Goal: Task Accomplishment & Management: Manage account settings

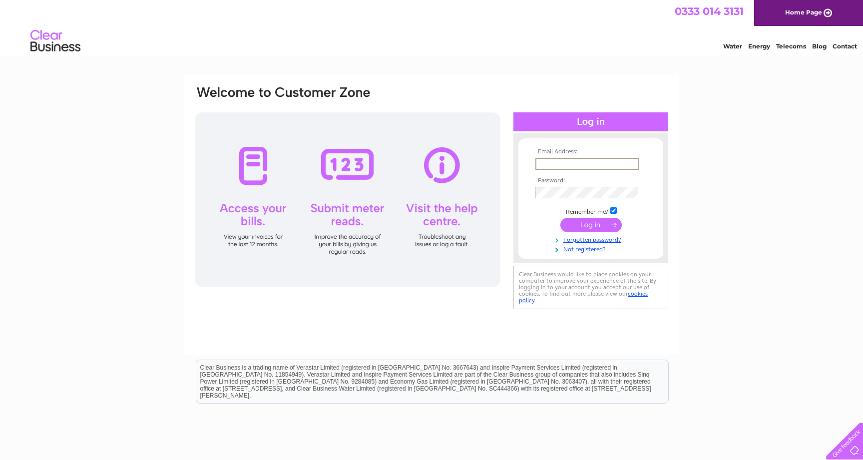
paste input "gail@tunnah.com"
type input "gail@tunnah.com"
click at [590, 226] on input "submit" at bounding box center [591, 225] width 61 height 14
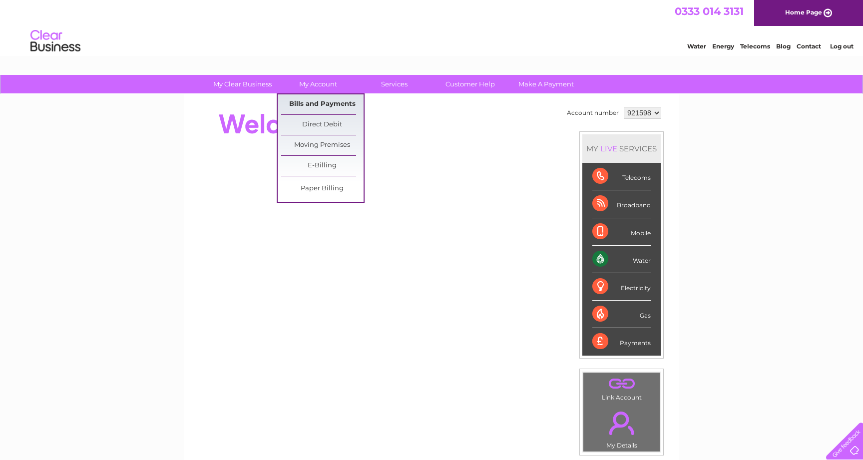
click at [318, 106] on link "Bills and Payments" at bounding box center [322, 104] width 82 height 20
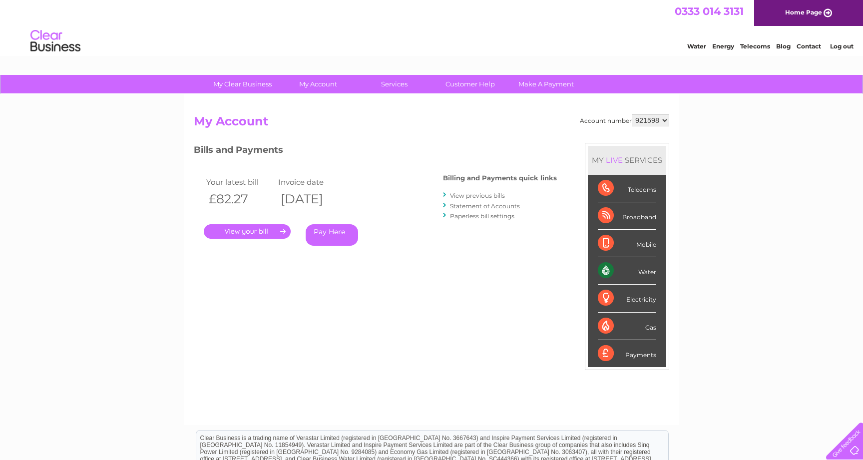
click at [254, 229] on link "." at bounding box center [247, 231] width 87 height 14
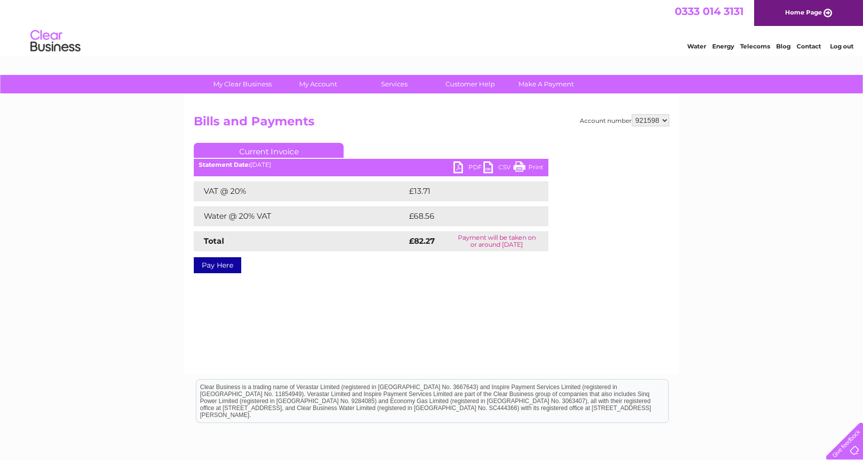
click at [459, 169] on link "PDF" at bounding box center [469, 168] width 30 height 14
click at [839, 46] on link "Log out" at bounding box center [841, 45] width 23 height 7
